Goal: Find specific page/section: Find specific page/section

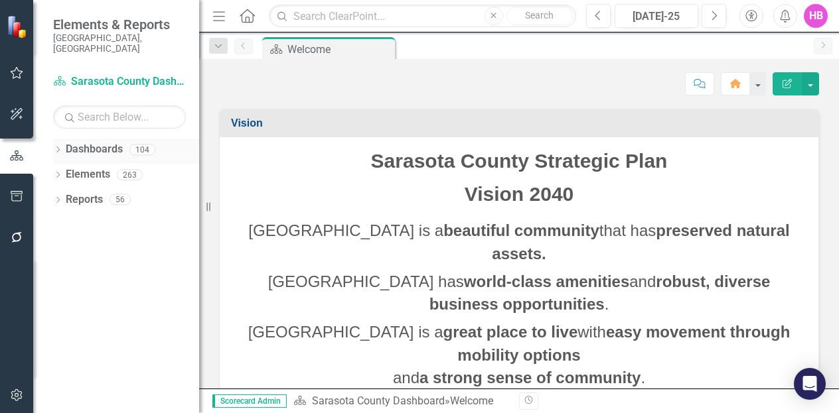
click at [58, 147] on icon at bounding box center [57, 150] width 3 height 6
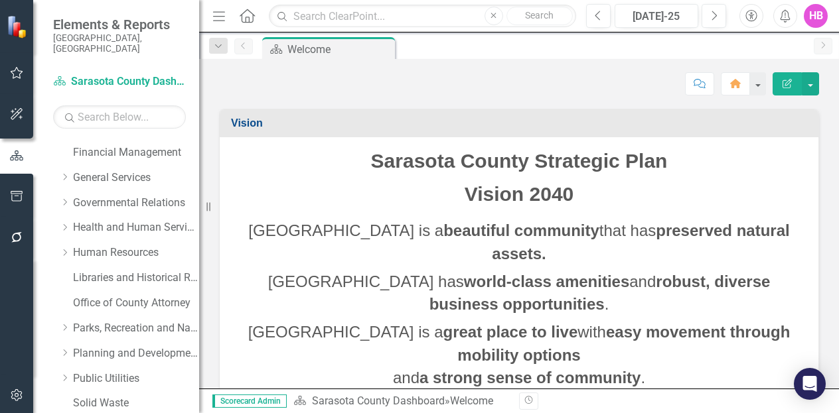
scroll to position [317, 0]
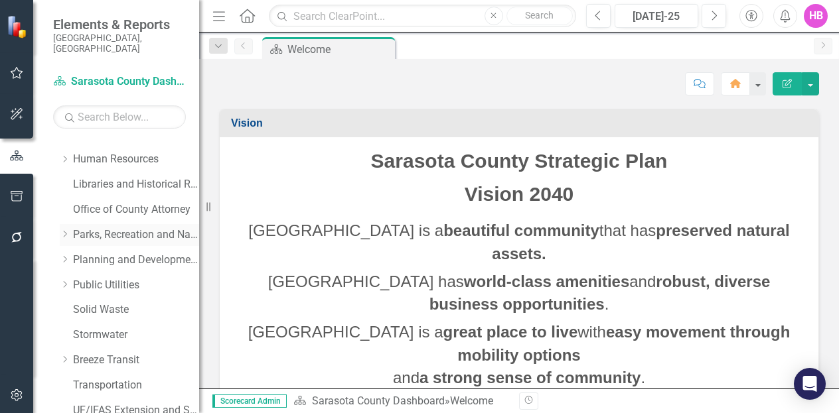
click at [121, 228] on link "Parks, Recreation and Natural Resources" at bounding box center [136, 235] width 126 height 15
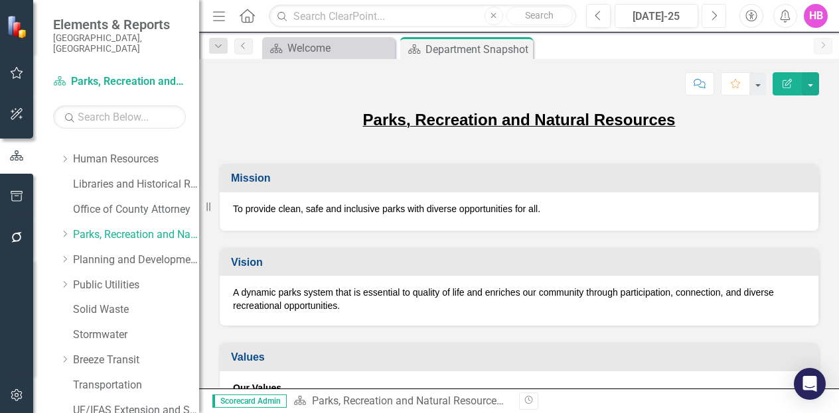
click at [721, 15] on button "Next" at bounding box center [713, 16] width 25 height 24
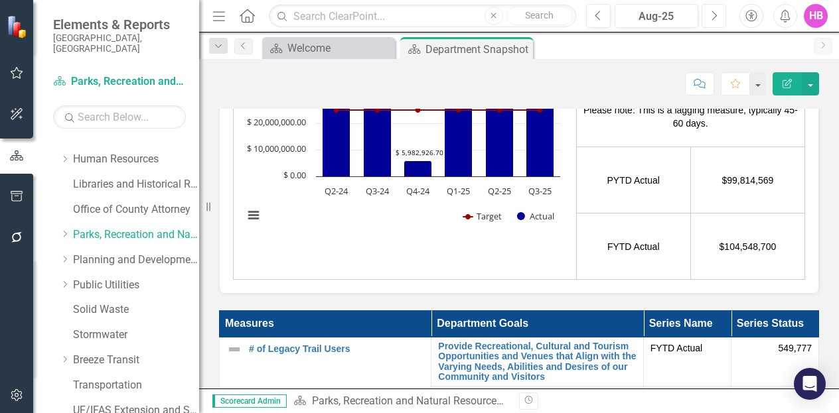
scroll to position [3187, 0]
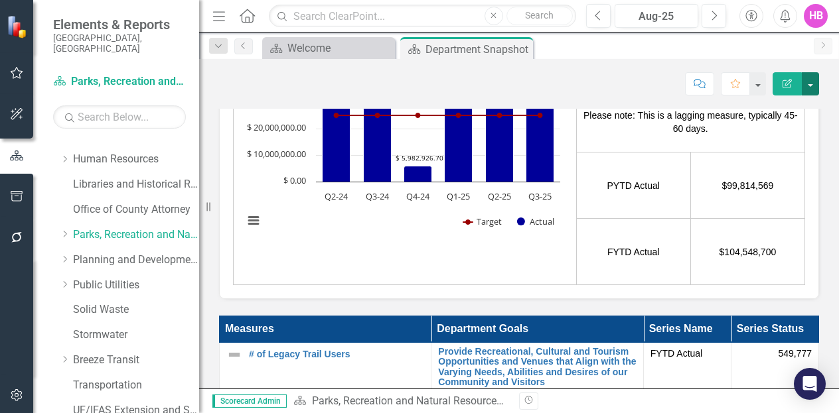
click at [807, 80] on button "button" at bounding box center [810, 83] width 17 height 23
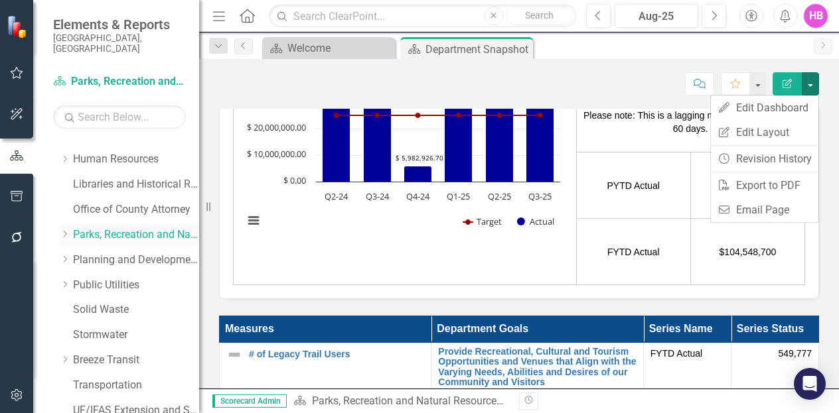
scroll to position [0, 0]
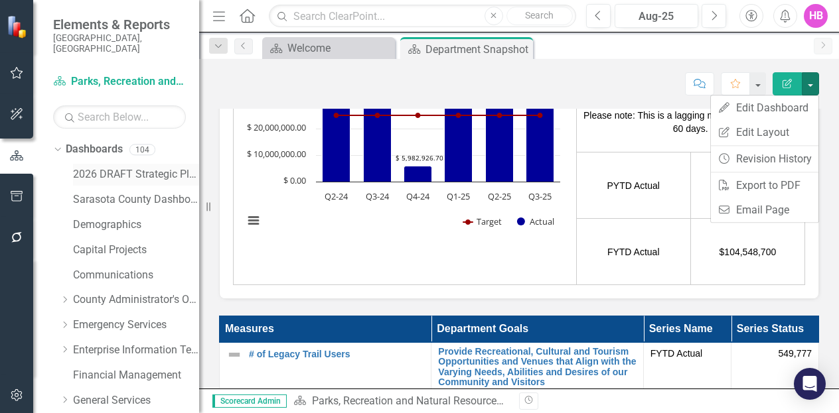
click at [91, 167] on link "2026 DRAFT Strategic Plan" at bounding box center [136, 174] width 126 height 15
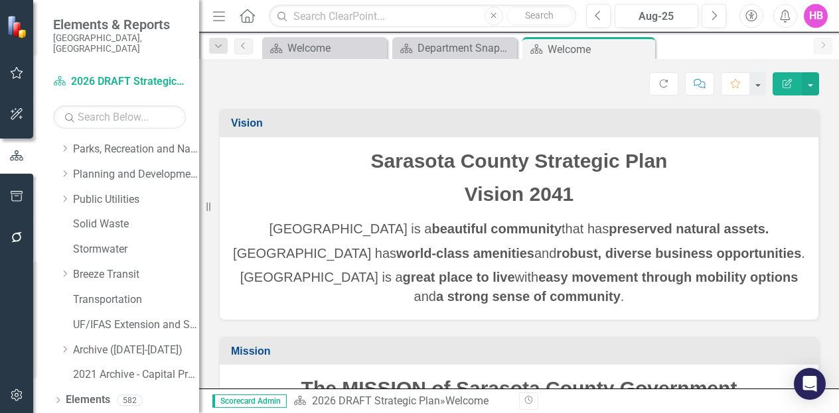
scroll to position [417, 0]
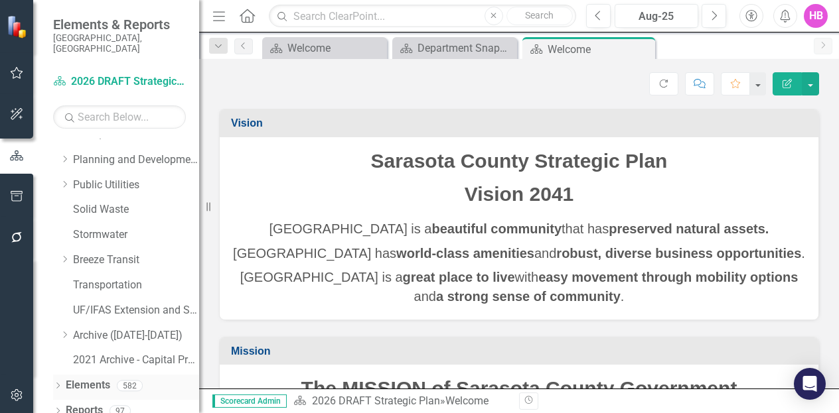
click at [57, 383] on icon at bounding box center [57, 386] width 3 height 6
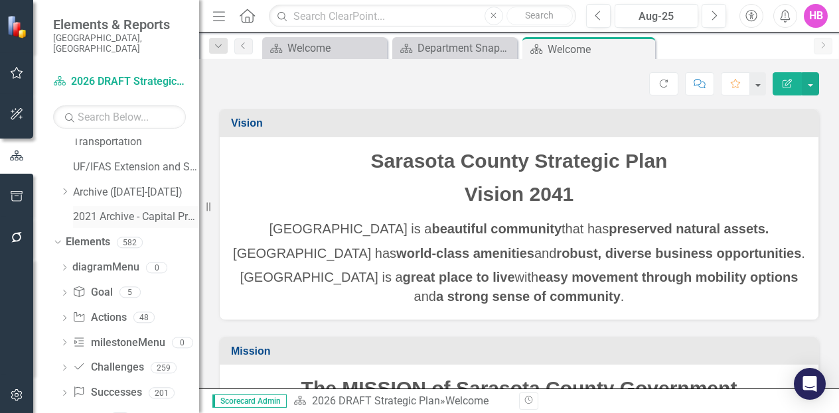
scroll to position [568, 0]
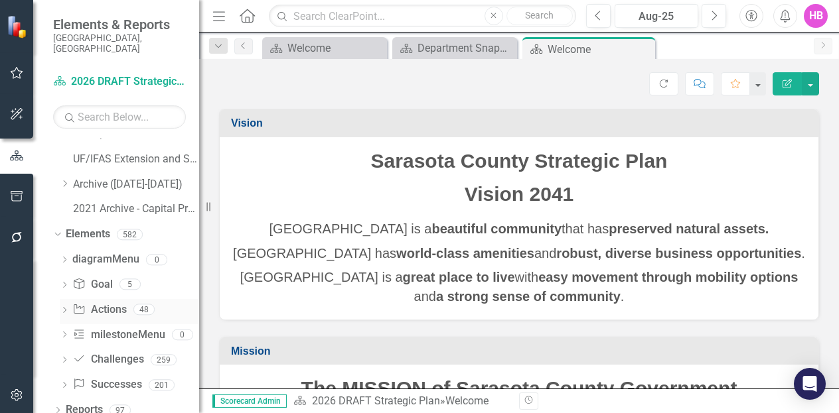
click at [102, 303] on link "Action Actions" at bounding box center [99, 310] width 54 height 15
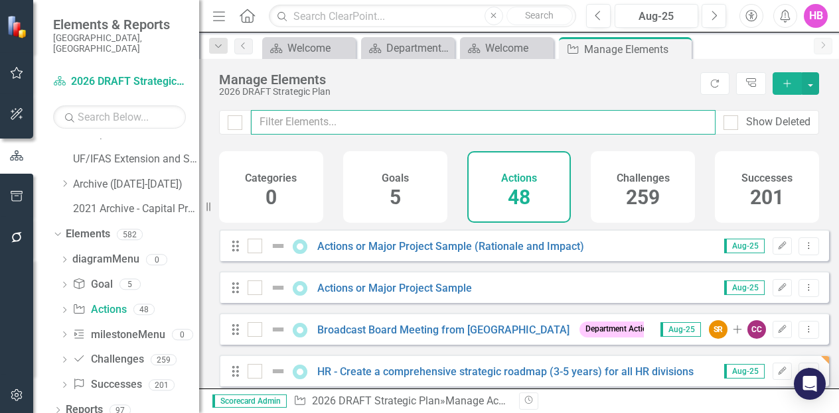
click at [281, 120] on input "text" at bounding box center [483, 122] width 465 height 25
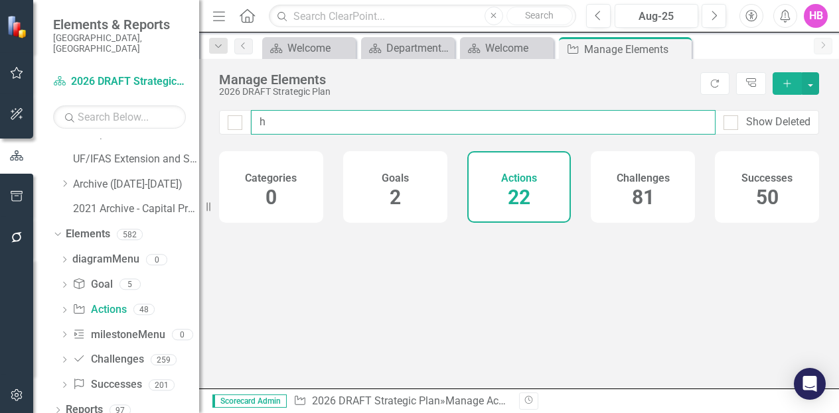
type input "h"
checkbox input "false"
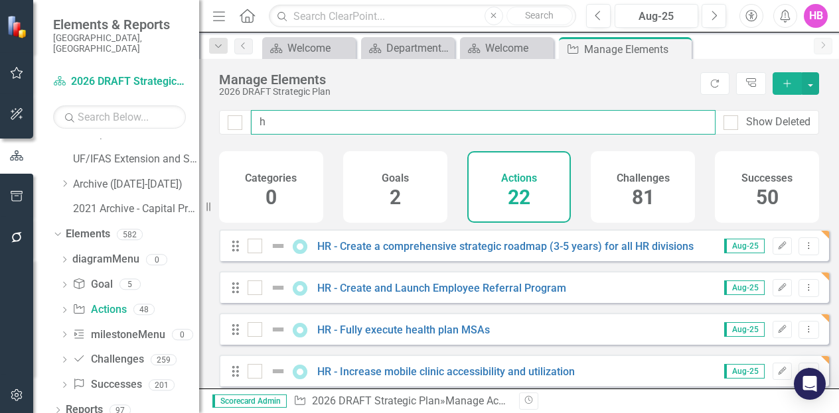
type input "hu"
checkbox input "false"
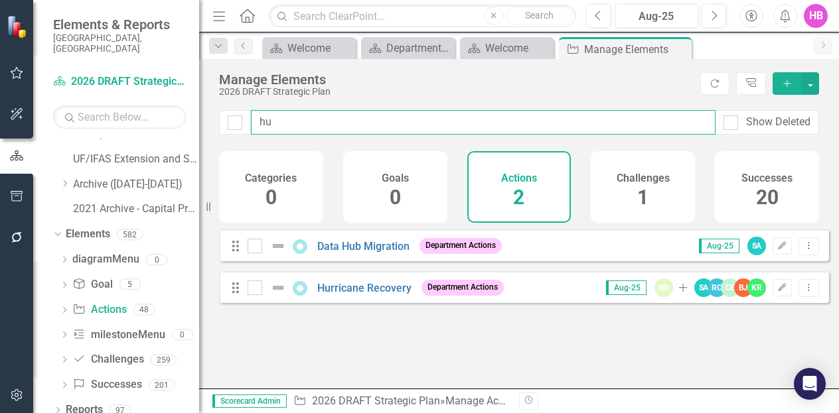
type input "hur"
checkbox input "false"
type input "hurr"
checkbox input "false"
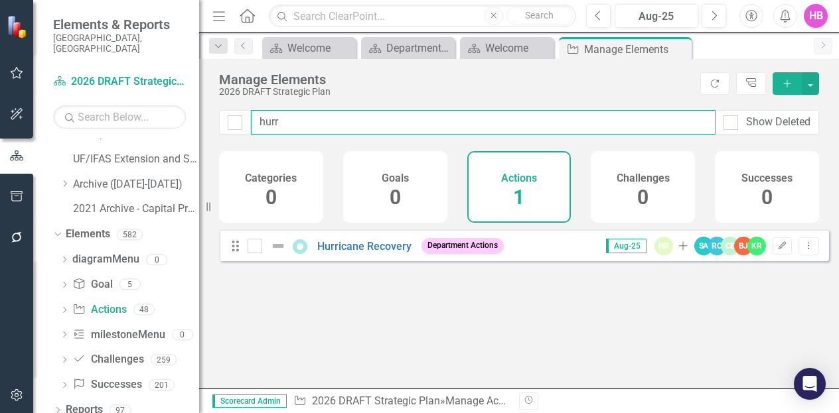
type input "hurri"
checkbox input "false"
type input "hurri"
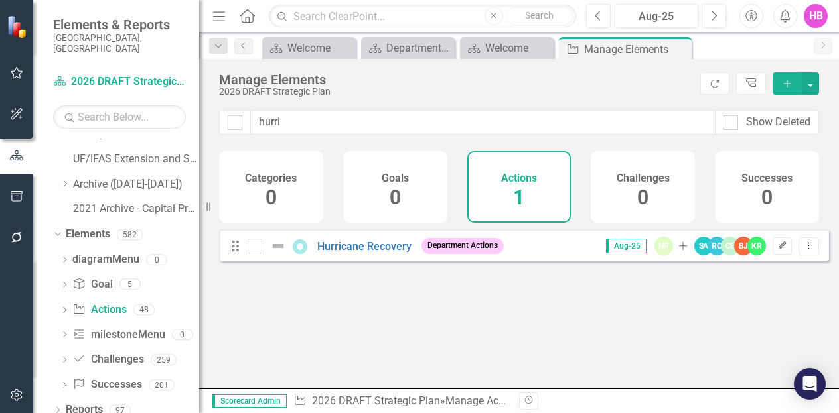
click at [778, 250] on icon "button" at bounding box center [782, 246] width 8 height 8
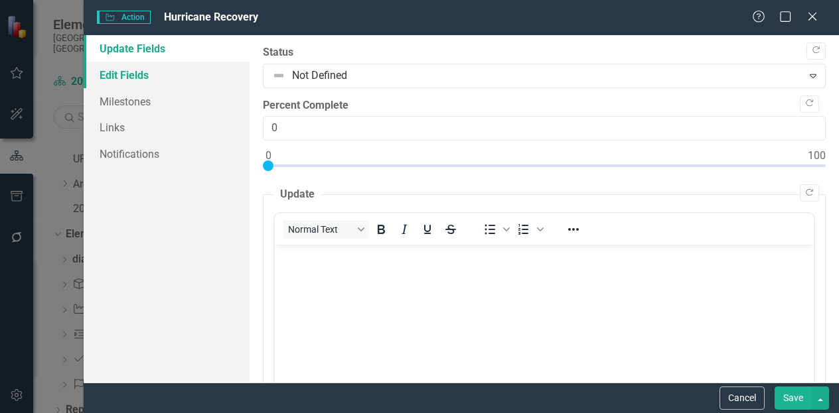
click at [138, 82] on link "Edit Fields" at bounding box center [167, 75] width 166 height 27
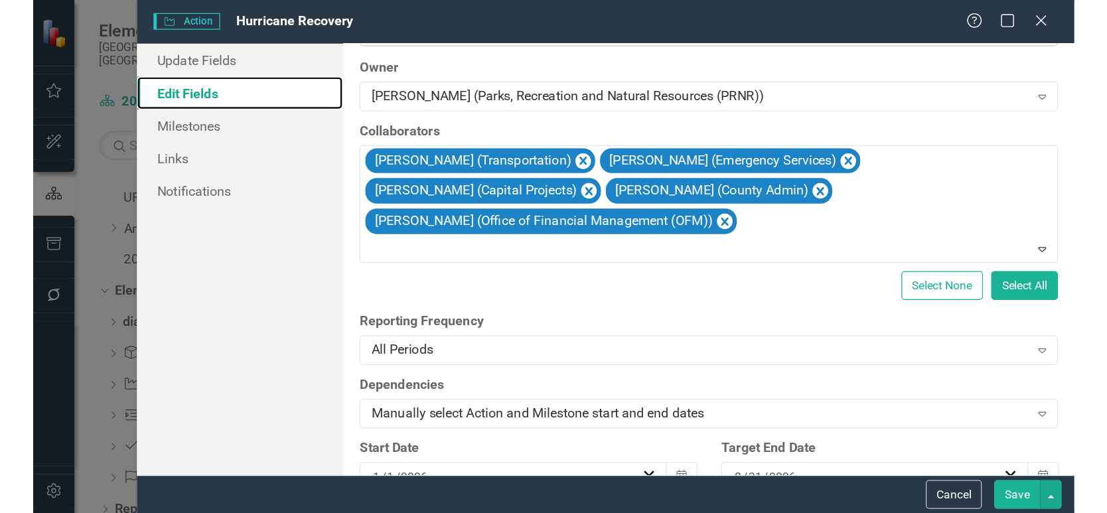
scroll to position [27, 0]
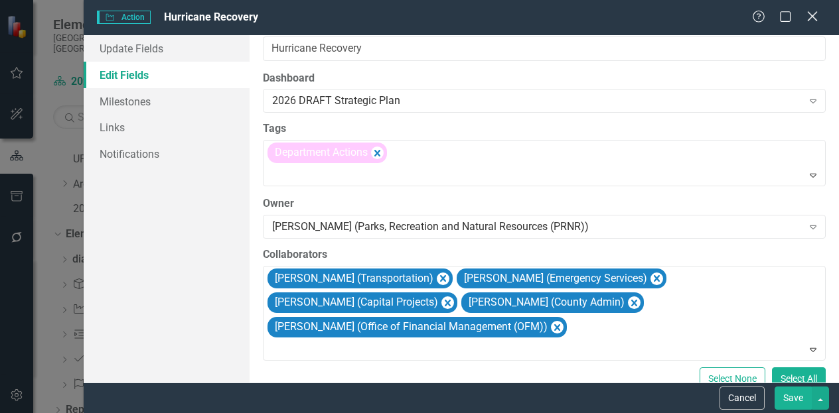
click at [810, 21] on icon "Close" at bounding box center [812, 16] width 17 height 13
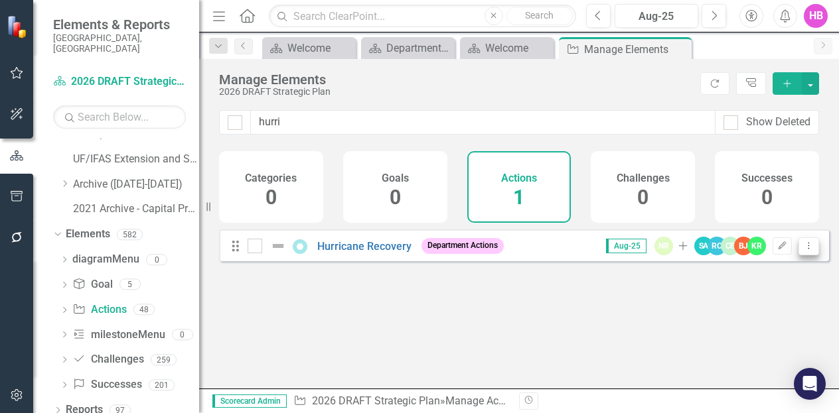
click at [804, 250] on icon "Dropdown Menu" at bounding box center [808, 246] width 11 height 9
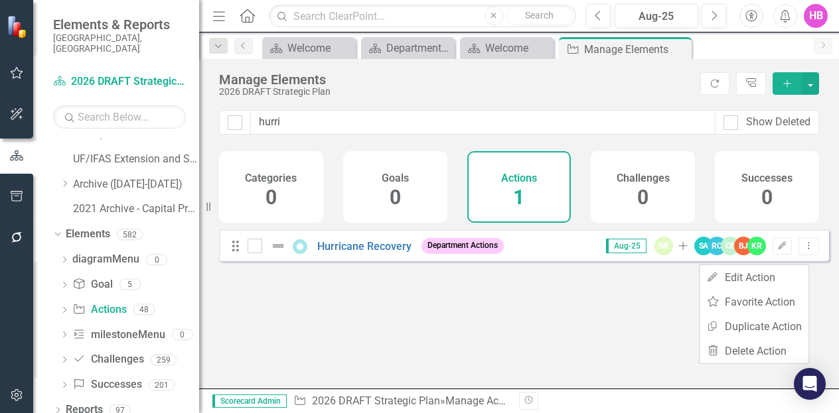
click at [595, 317] on div "Looks like you don't have any Actions set up yet. Why don't you add an Action o…" at bounding box center [524, 293] width 610 height 126
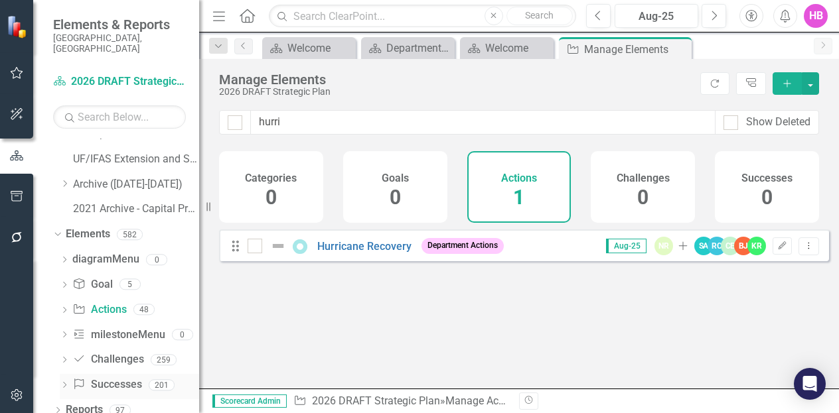
click at [109, 378] on link "Success Successes" at bounding box center [106, 385] width 69 height 15
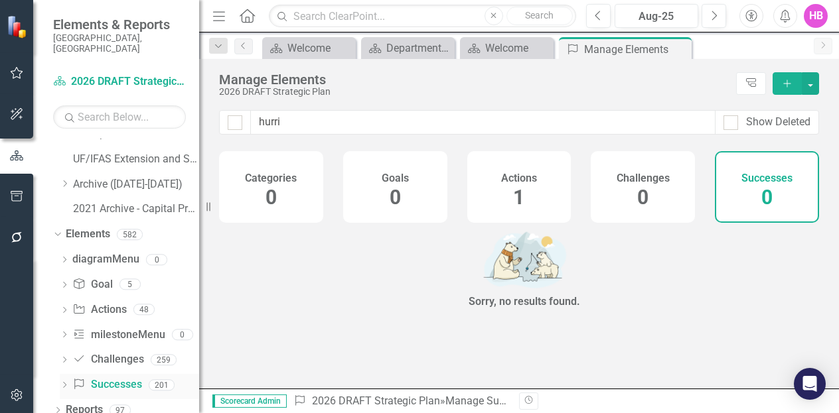
click at [90, 378] on link "Success Successes" at bounding box center [106, 385] width 69 height 15
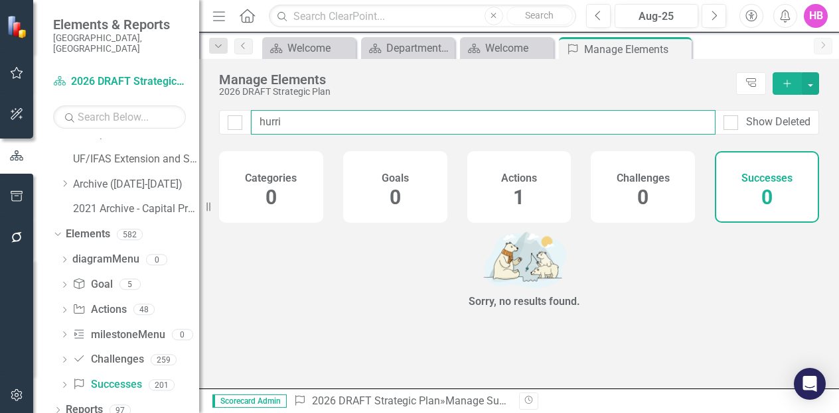
drag, startPoint x: 325, startPoint y: 129, endPoint x: 250, endPoint y: 128, distance: 75.0
click at [251, 128] on input "hurri" at bounding box center [483, 122] width 465 height 25
type input "p"
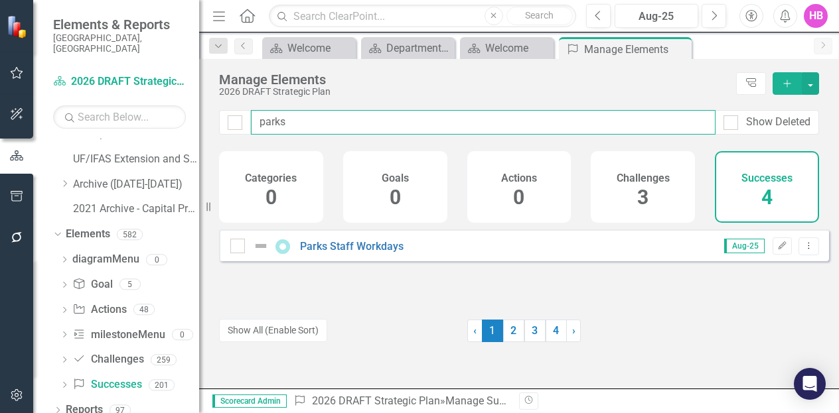
type input "parks"
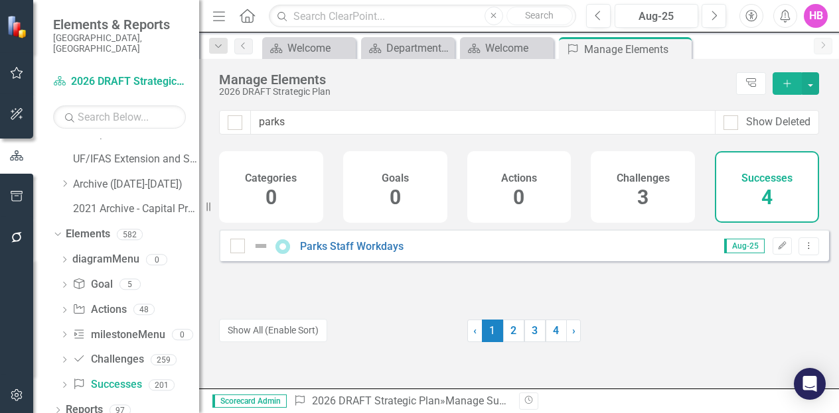
click at [766, 209] on span "4" at bounding box center [766, 197] width 11 height 23
click at [510, 343] on div "Parks Staff Workdays Aug-25 Edit Dropdown Menu ‹ Previous 1 (current) 2 3 4 › N…" at bounding box center [524, 293] width 610 height 126
click at [504, 336] on link "2" at bounding box center [513, 331] width 21 height 23
click at [527, 336] on link "3" at bounding box center [534, 331] width 21 height 23
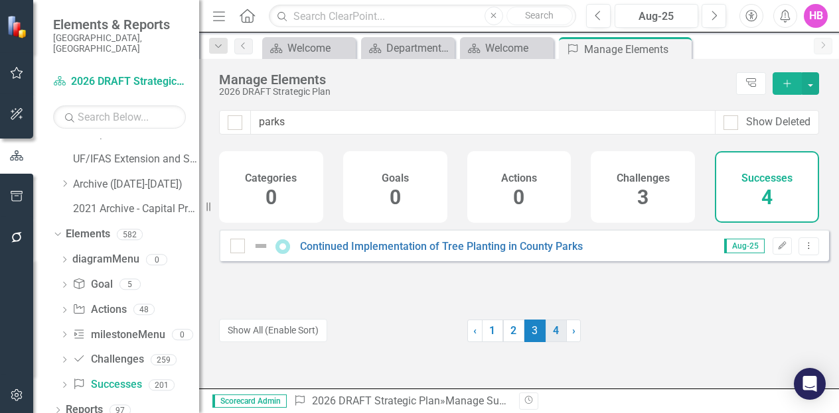
click at [555, 340] on link "4" at bounding box center [555, 331] width 21 height 23
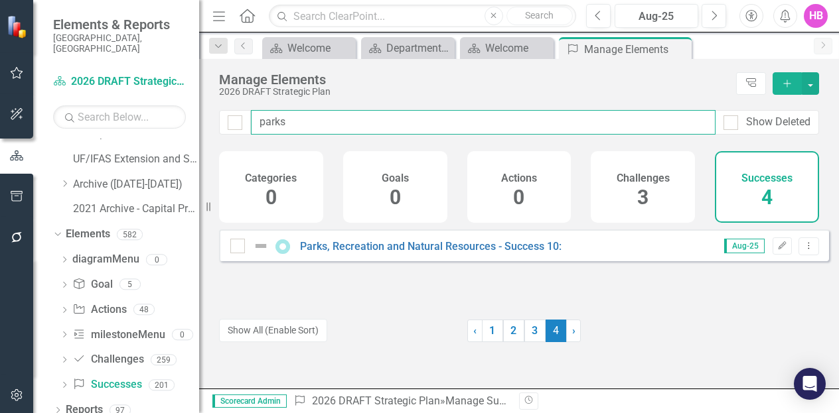
drag, startPoint x: 295, startPoint y: 123, endPoint x: 246, endPoint y: 117, distance: 48.7
click at [246, 117] on div "parks Show Deleted" at bounding box center [519, 122] width 600 height 25
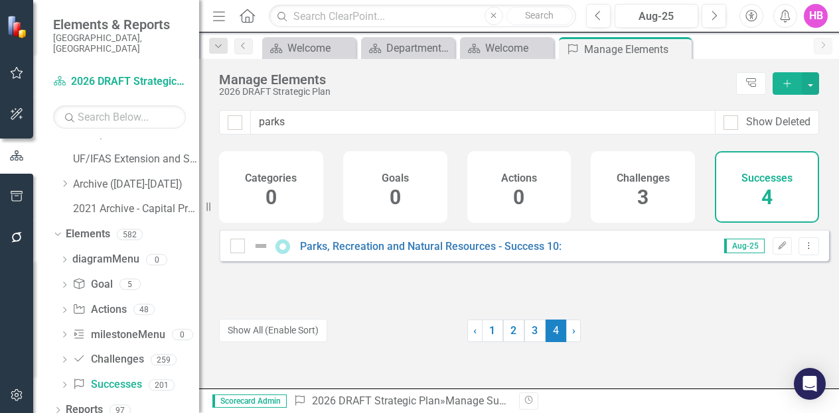
click at [342, 281] on div "Parks, Recreation and Natural Resources - Success 10: Aug-25 Edit Dropdown Menu" at bounding box center [524, 267] width 610 height 74
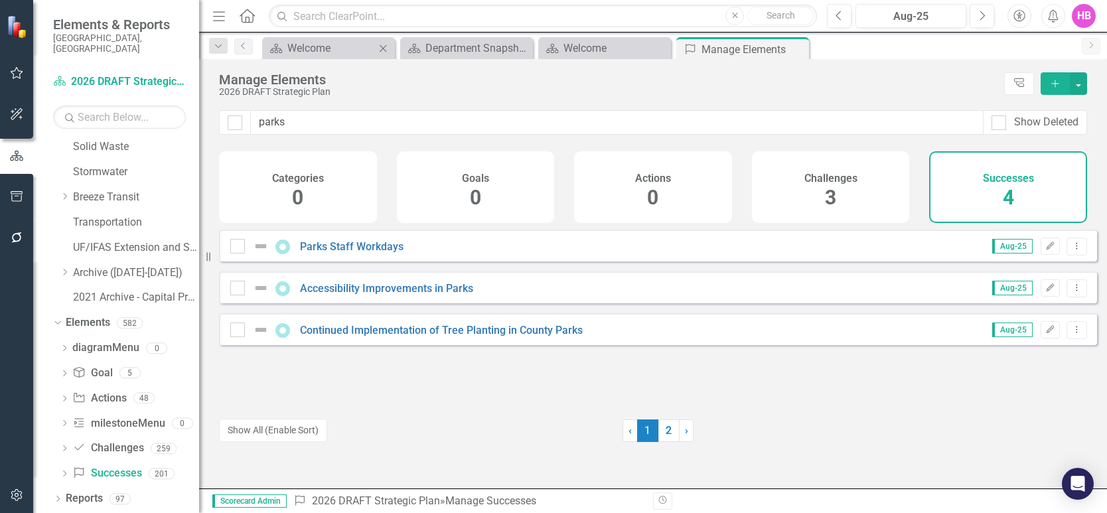
scroll to position [469, 0]
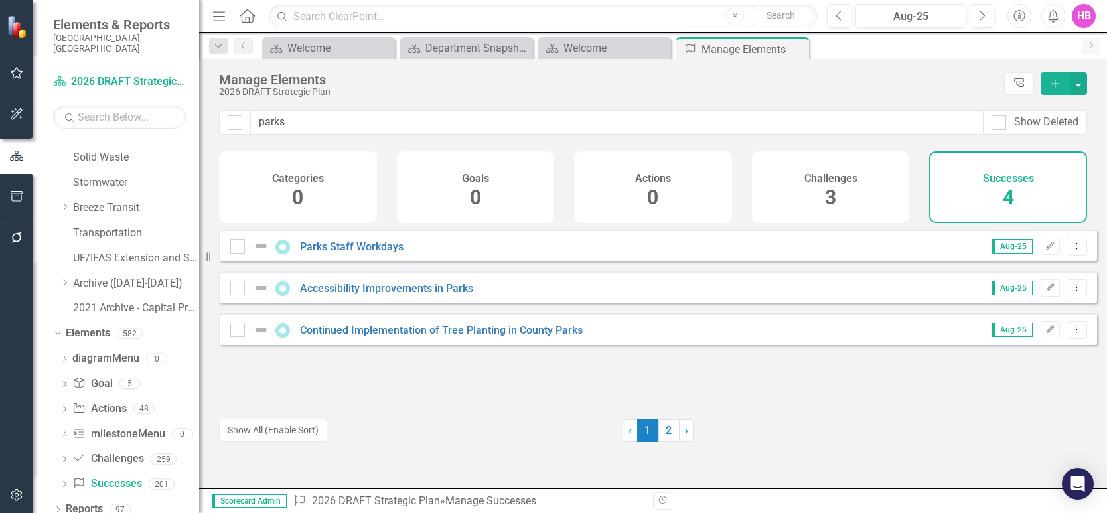
click at [838, 21] on div "HB" at bounding box center [1084, 16] width 24 height 24
click at [838, 171] on link "Logout Log Out" at bounding box center [1042, 167] width 105 height 25
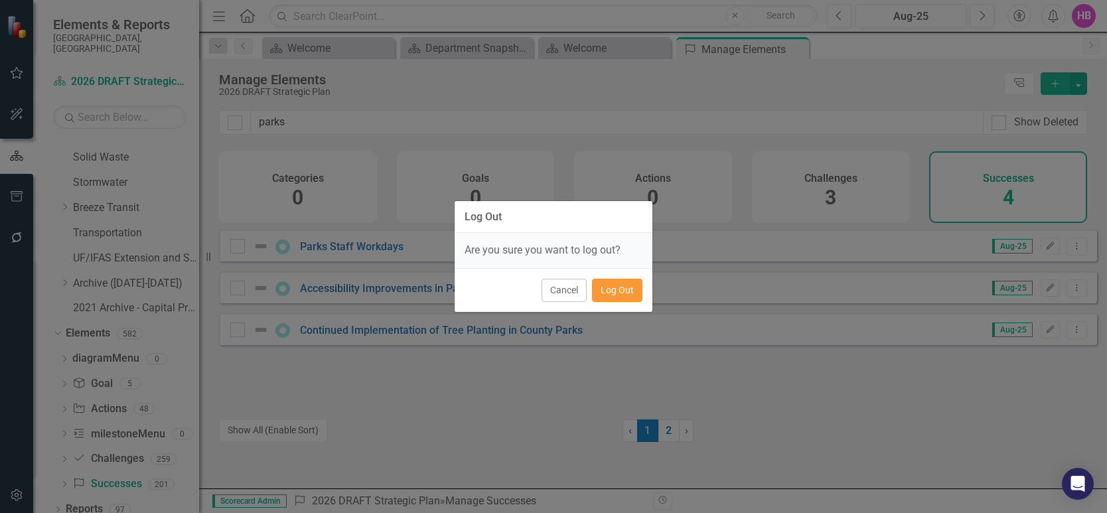
click at [607, 297] on button "Log Out" at bounding box center [617, 290] width 50 height 23
